Goal: Complete application form

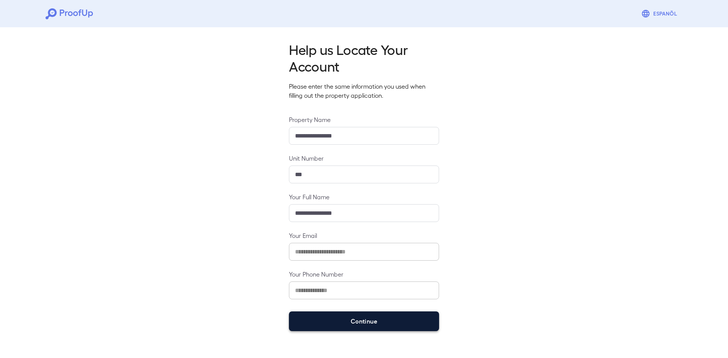
click at [392, 321] on button "Continue" at bounding box center [364, 322] width 150 height 20
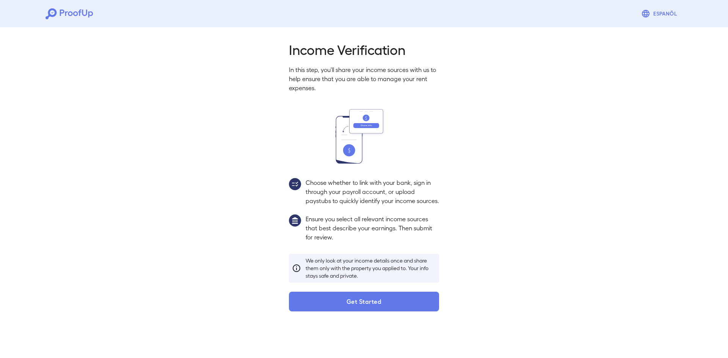
click at [385, 312] on button "Get Started" at bounding box center [364, 302] width 150 height 20
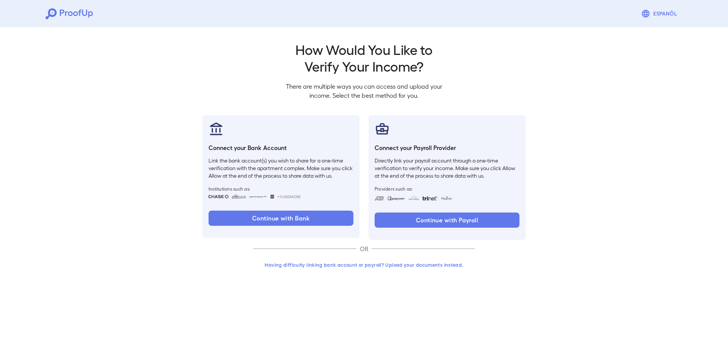
click at [390, 265] on button "Having difficulty linking bank account or payroll? Upload your documents instea…" at bounding box center [363, 265] width 221 height 14
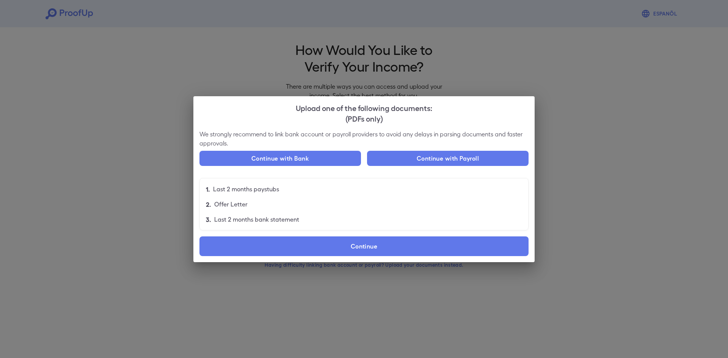
click at [689, 48] on div "Upload one of the following documents: (PDFs only) We strongly recommend to lin…" at bounding box center [364, 179] width 728 height 358
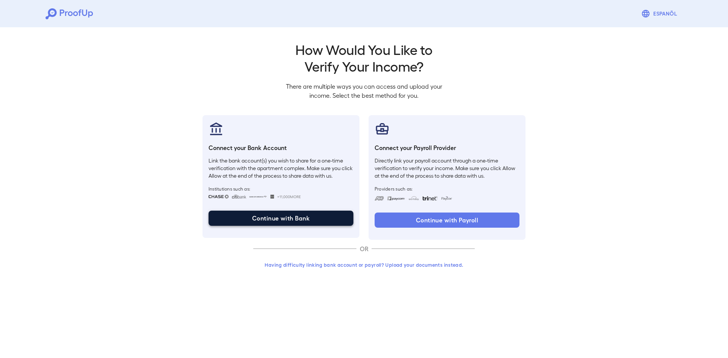
click at [285, 217] on button "Continue with Bank" at bounding box center [280, 218] width 145 height 15
